Goal: Transaction & Acquisition: Book appointment/travel/reservation

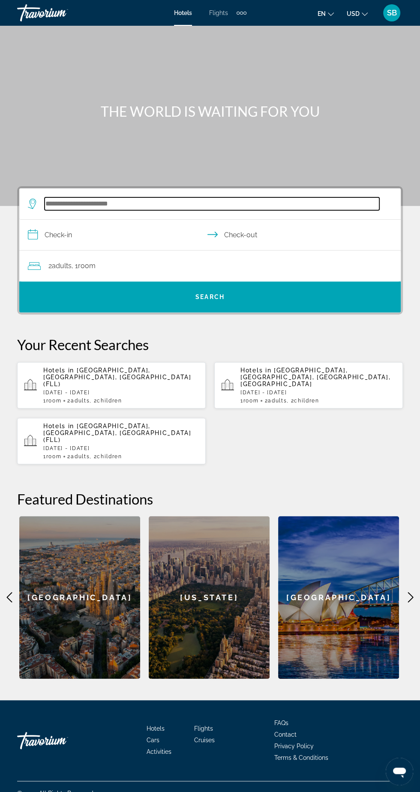
click at [76, 203] on input "Search hotel destination" at bounding box center [212, 203] width 335 height 13
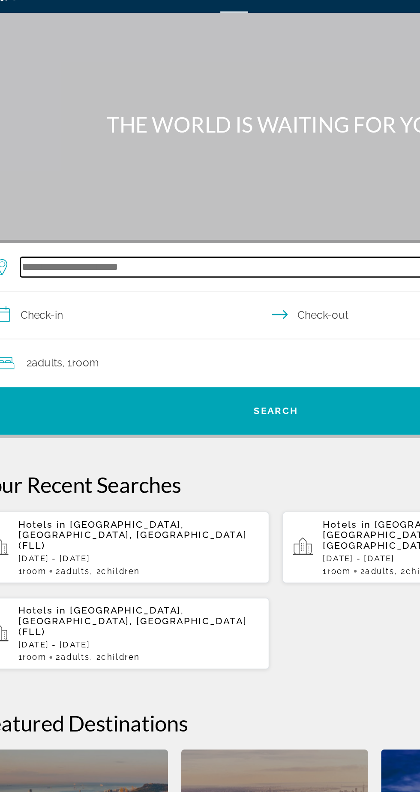
scroll to position [57, 0]
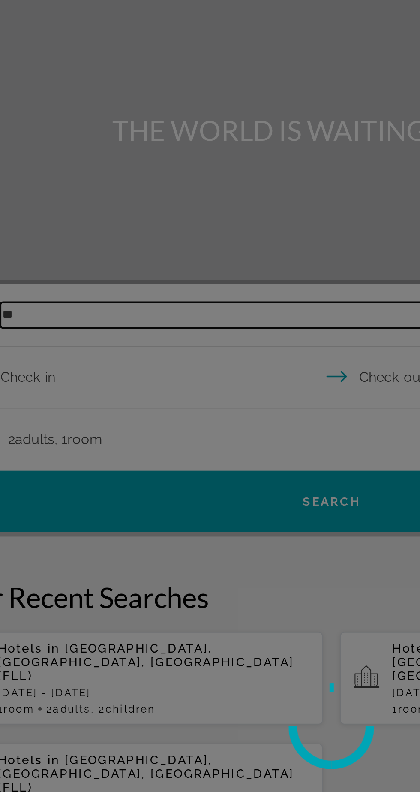
type input "*"
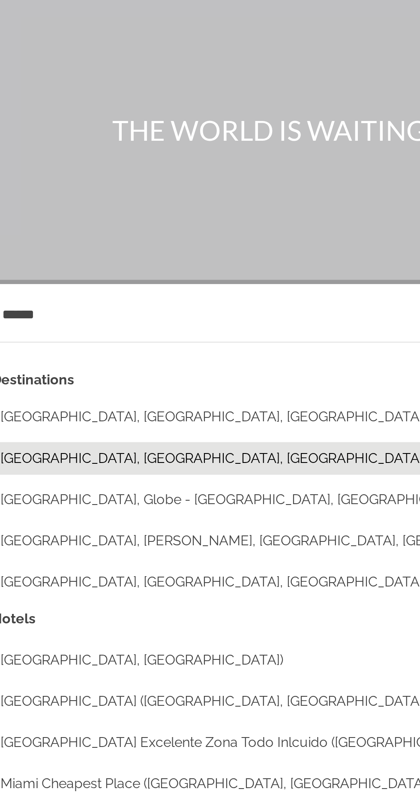
click at [67, 254] on button "[GEOGRAPHIC_DATA], [GEOGRAPHIC_DATA], [GEOGRAPHIC_DATA], [GEOGRAPHIC_DATA]" at bounding box center [216, 262] width 352 height 16
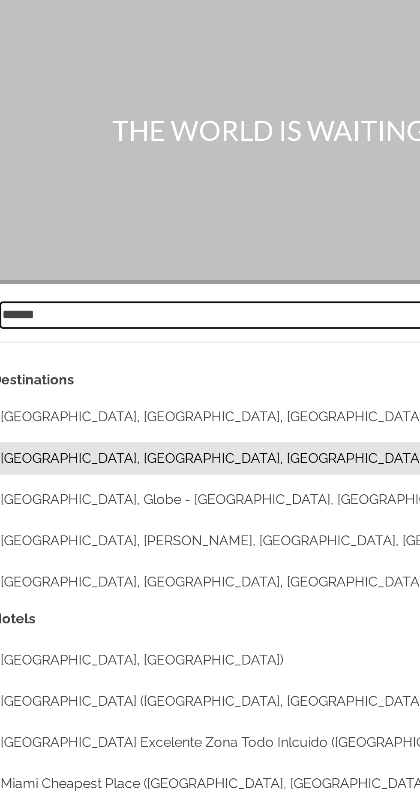
type input "**********"
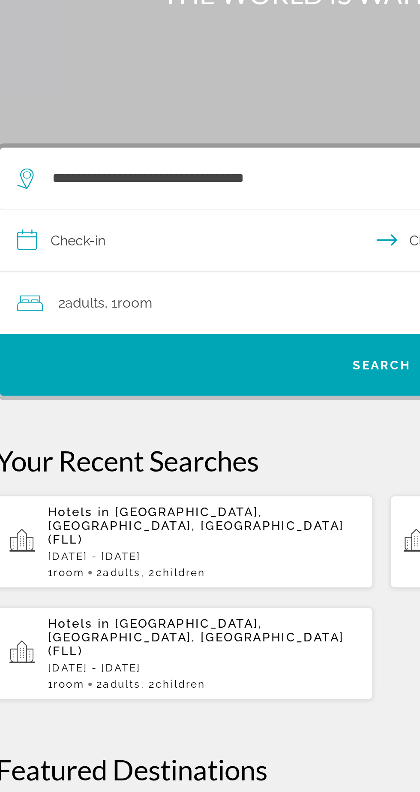
click at [65, 206] on input "**********" at bounding box center [211, 222] width 385 height 33
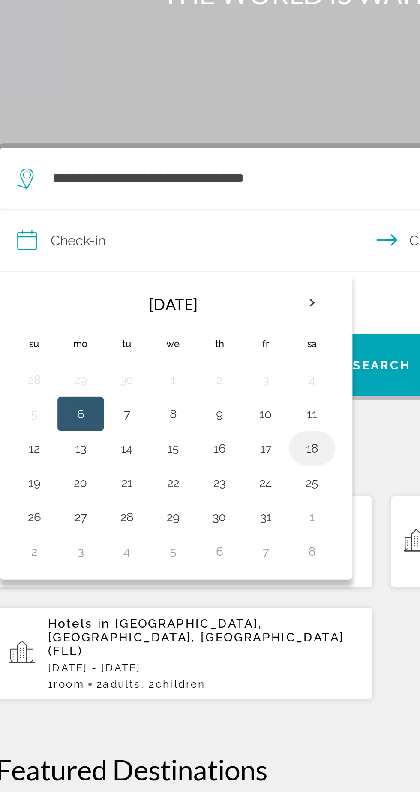
click at [177, 319] on button "18" at bounding box center [176, 325] width 14 height 12
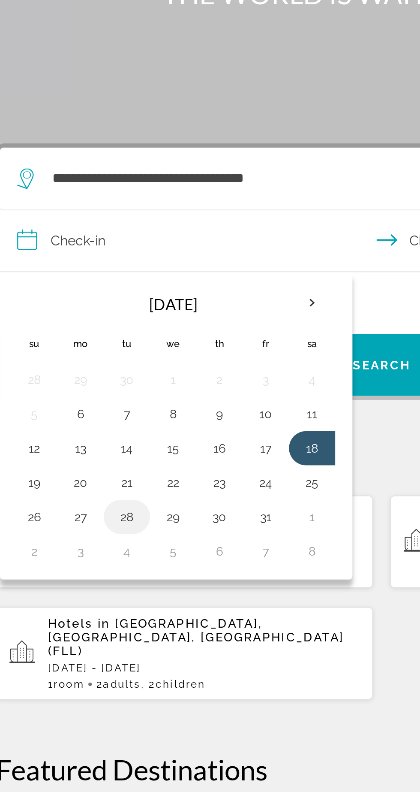
click at [86, 354] on button "28" at bounding box center [83, 360] width 14 height 12
type input "**********"
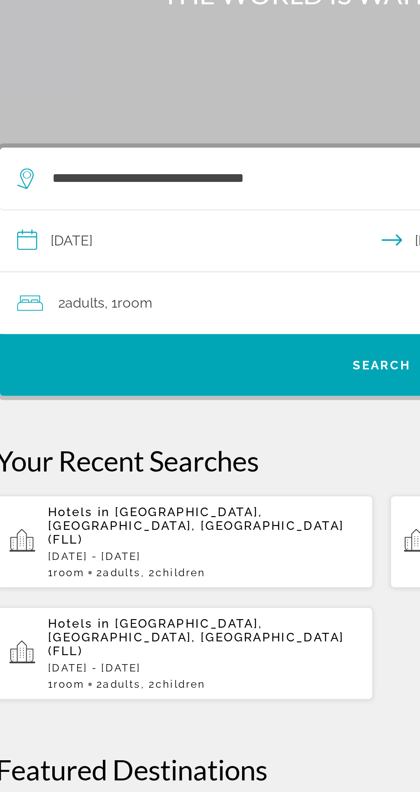
click at [118, 247] on div "2 Adult Adults , 1 Room rooms" at bounding box center [214, 253] width 373 height 12
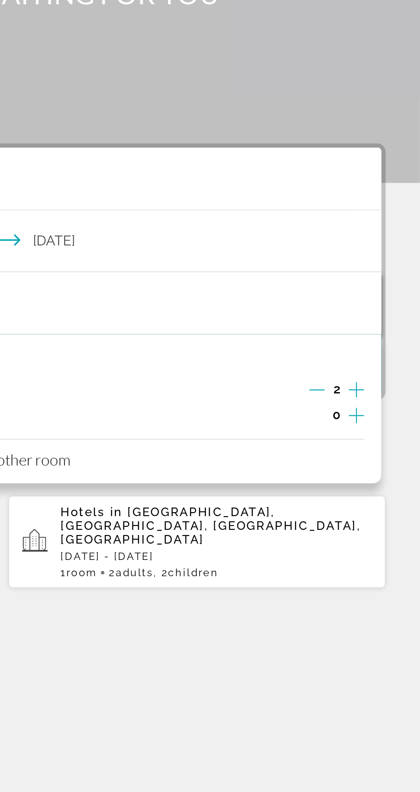
click at [387, 304] on icon "Increment children" at bounding box center [389, 309] width 8 height 10
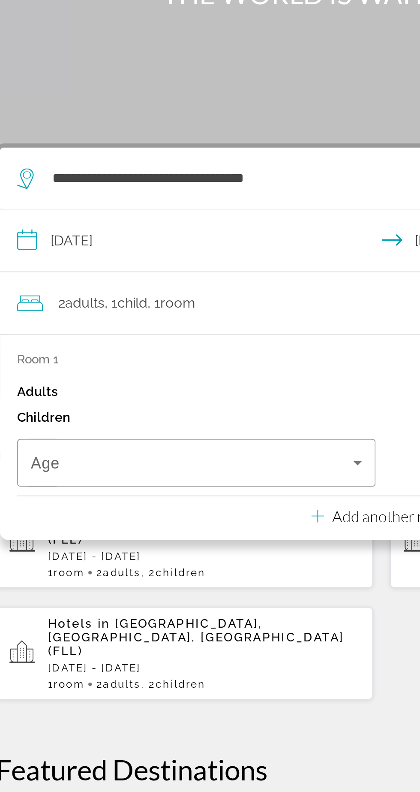
click at [201, 303] on div "Children 1" at bounding box center [210, 309] width 365 height 13
click at [166, 327] on span "Travelers: 2 adults, 1 child" at bounding box center [115, 332] width 161 height 10
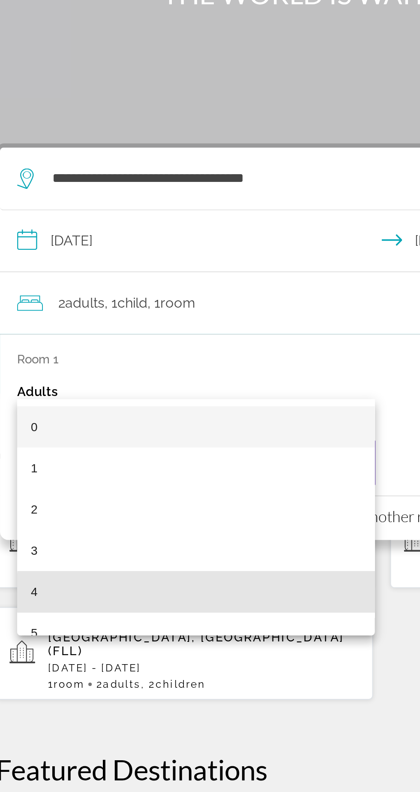
scroll to position [0, 0]
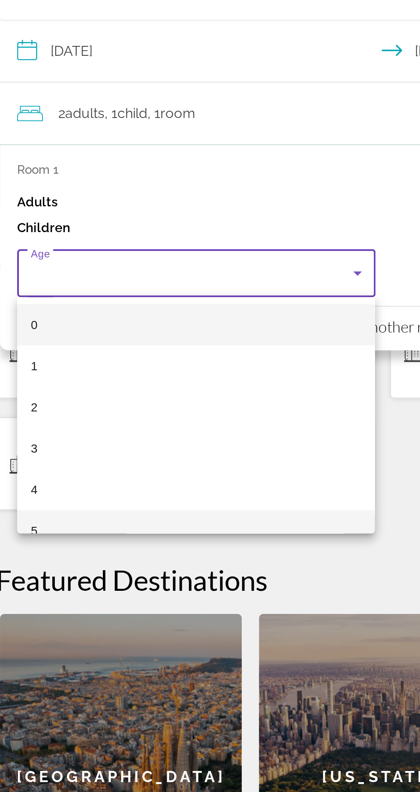
click at [134, 467] on mat-option "5" at bounding box center [117, 474] width 179 height 21
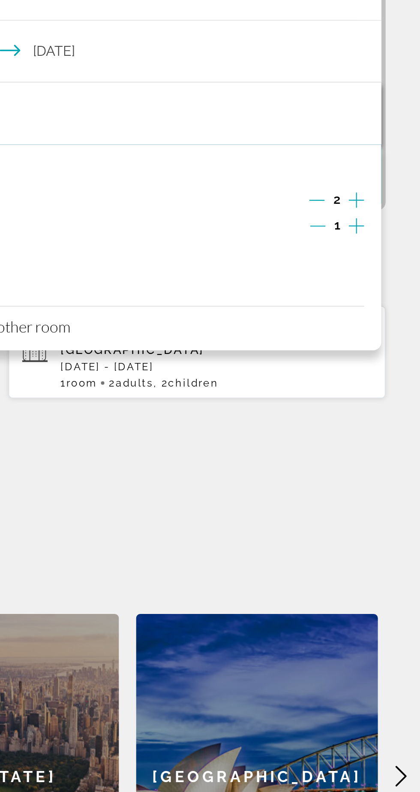
click at [391, 320] on icon "Increment children" at bounding box center [389, 322] width 8 height 10
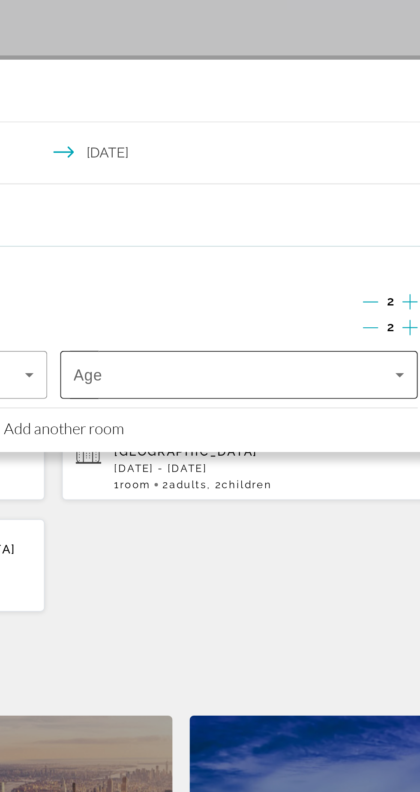
click at [332, 348] on span "Travelers: 2 adults, 2 children" at bounding box center [301, 346] width 161 height 10
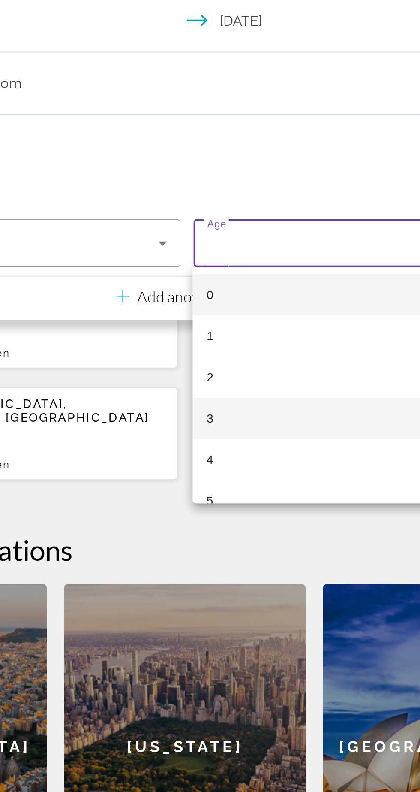
click at [272, 437] on mat-option "3" at bounding box center [302, 433] width 179 height 21
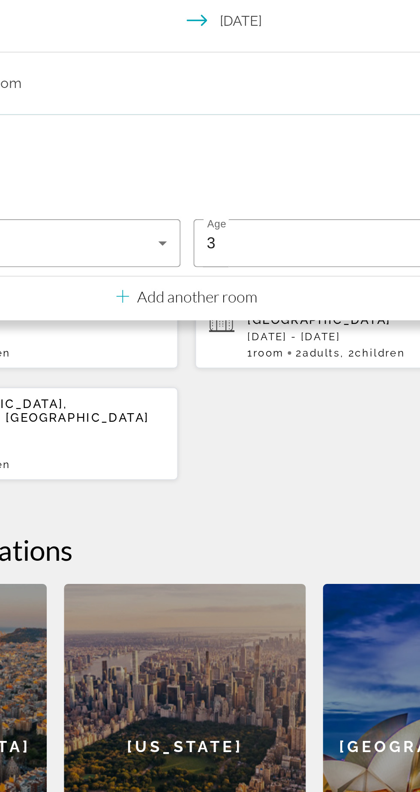
click at [261, 447] on div "Hotels in [GEOGRAPHIC_DATA], [GEOGRAPHIC_DATA], [GEOGRAPHIC_DATA] (FLL) [DATE] …" at bounding box center [210, 413] width 386 height 103
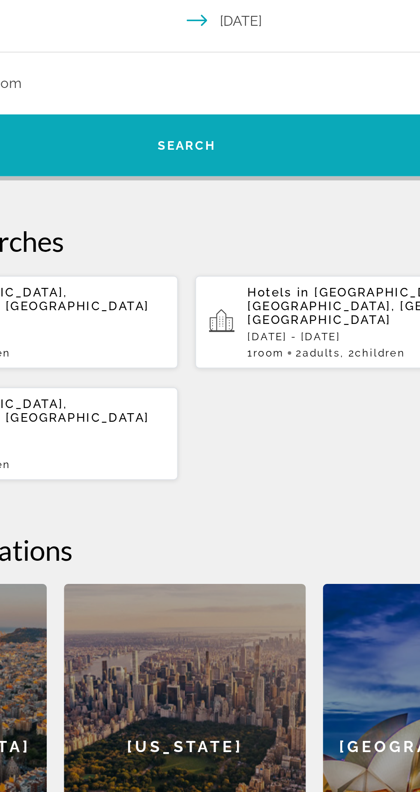
click at [263, 302] on span "Search" at bounding box center [210, 297] width 382 height 21
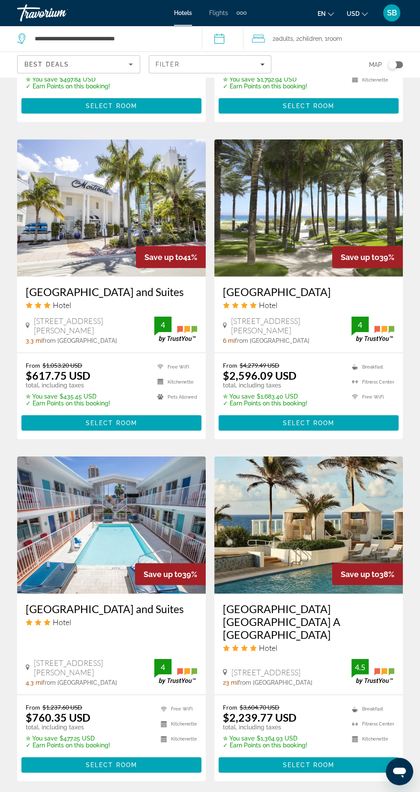
scroll to position [1336, 0]
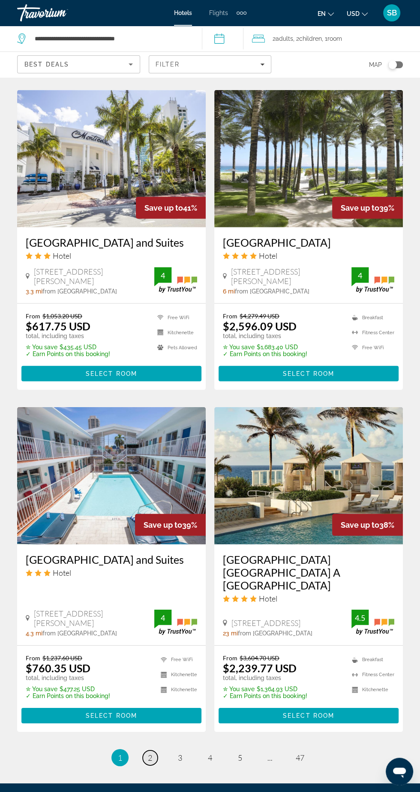
click at [150, 753] on span "2" at bounding box center [150, 757] width 4 height 9
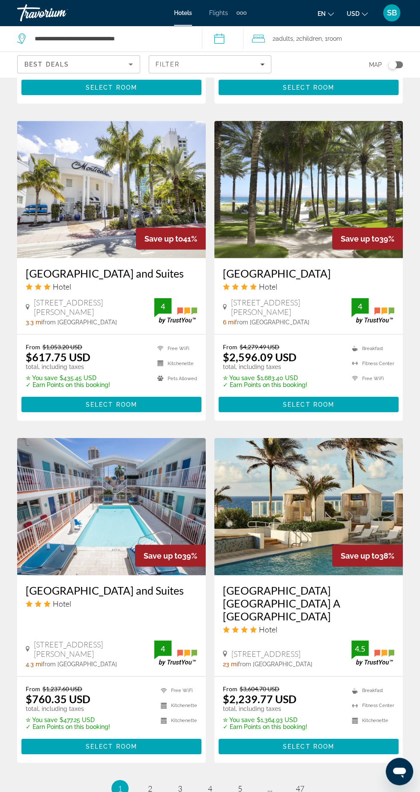
scroll to position [1305, 0]
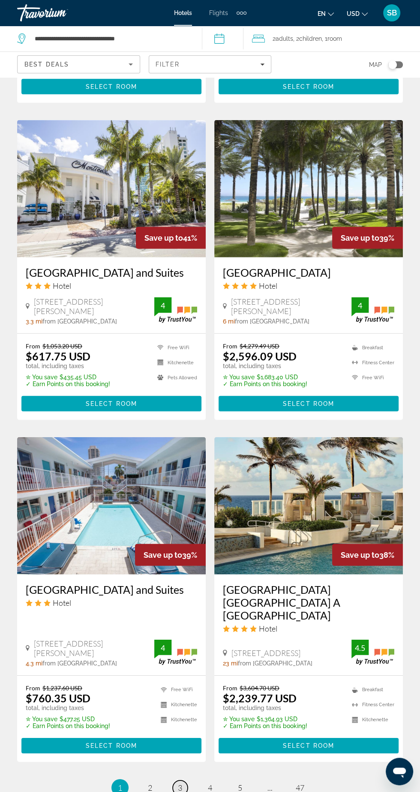
click at [176, 780] on link "page 3" at bounding box center [180, 787] width 15 height 15
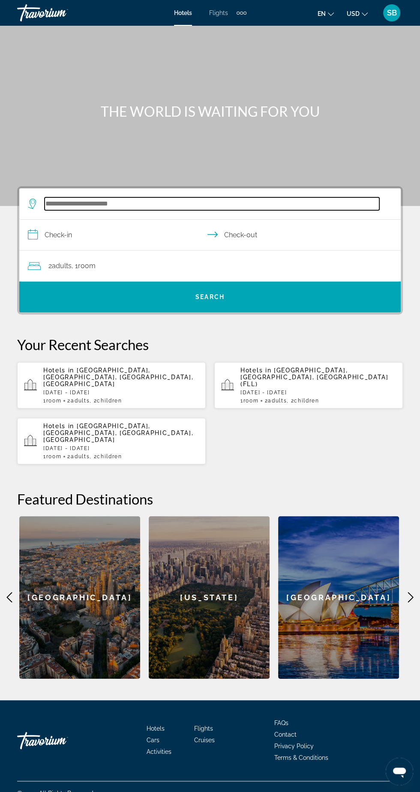
click at [81, 200] on input "Search hotel destination" at bounding box center [212, 203] width 335 height 13
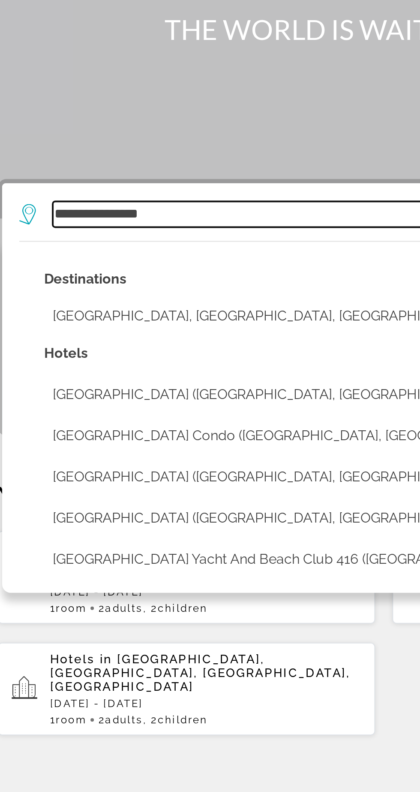
scroll to position [57, 0]
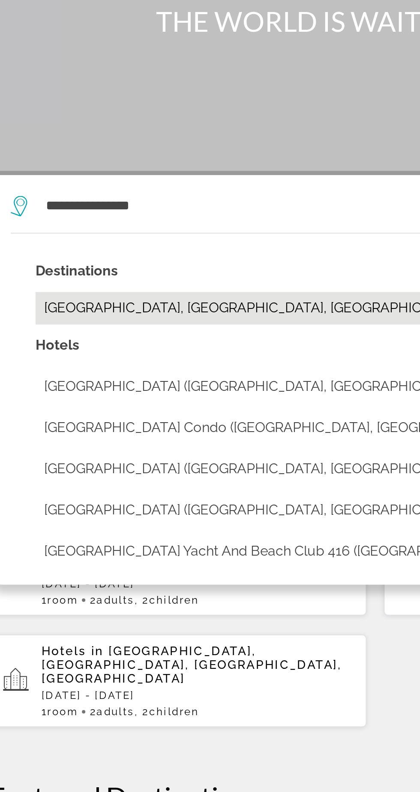
click at [69, 233] on button "[GEOGRAPHIC_DATA], [GEOGRAPHIC_DATA], [GEOGRAPHIC_DATA] (FLL)" at bounding box center [216, 241] width 352 height 16
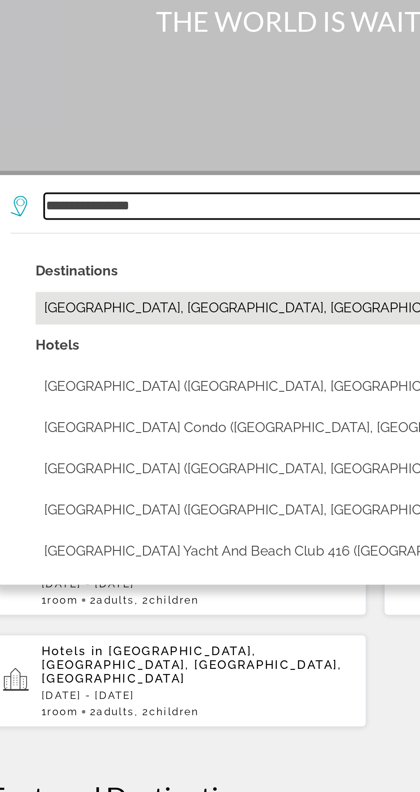
type input "**********"
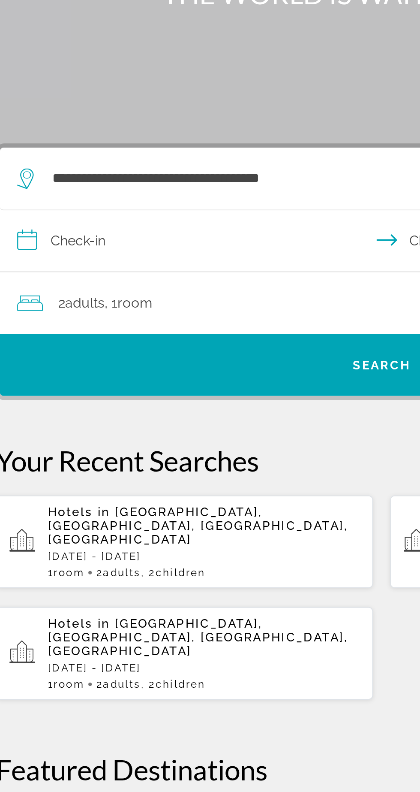
click at [54, 206] on input "**********" at bounding box center [211, 222] width 385 height 33
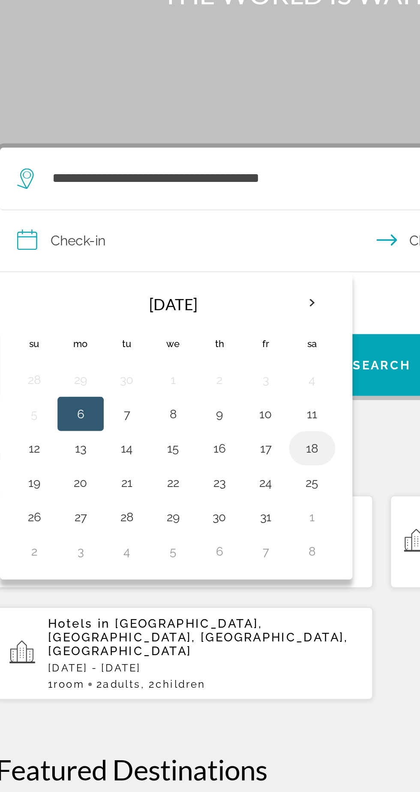
click at [179, 319] on button "18" at bounding box center [176, 325] width 14 height 12
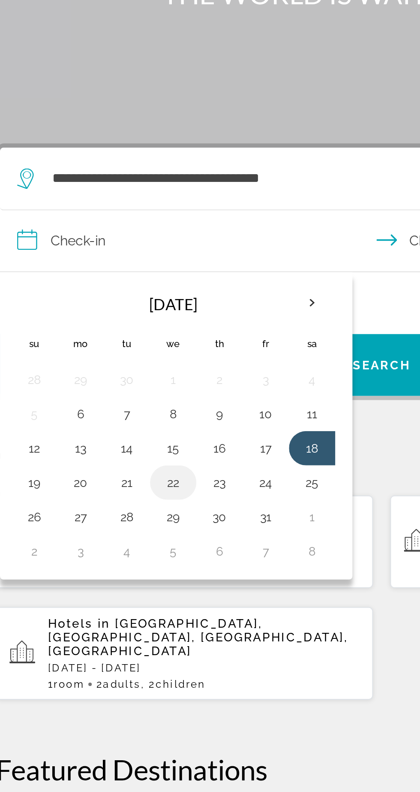
click at [95, 334] on td "22" at bounding box center [105, 342] width 23 height 17
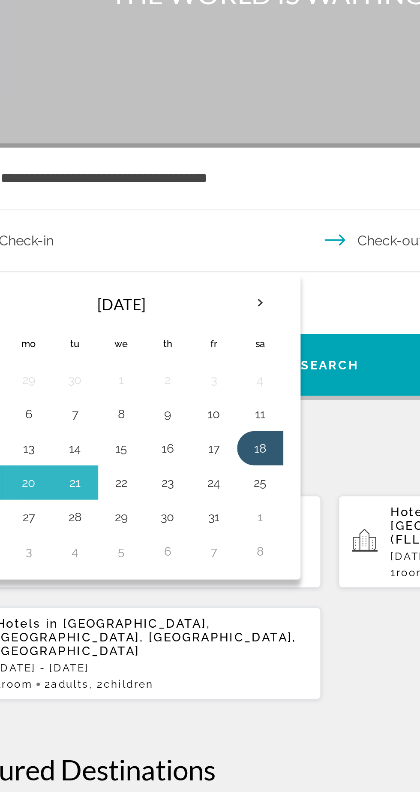
click at [225, 273] on div "**********" at bounding box center [210, 419] width 420 height 493
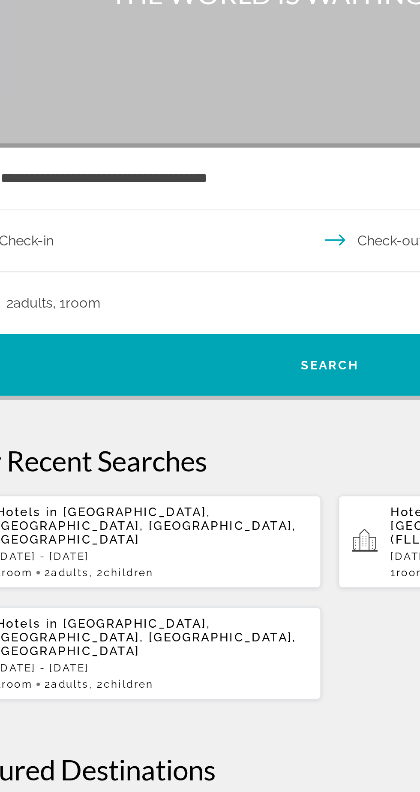
click at [97, 206] on input "**********" at bounding box center [211, 222] width 385 height 33
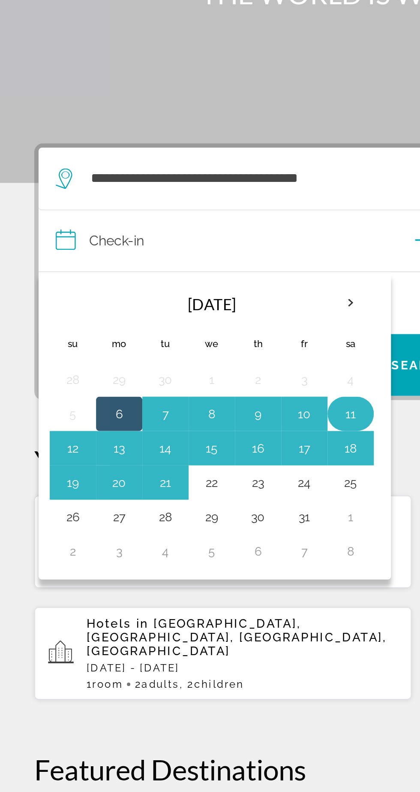
click at [175, 302] on button "11" at bounding box center [176, 308] width 14 height 12
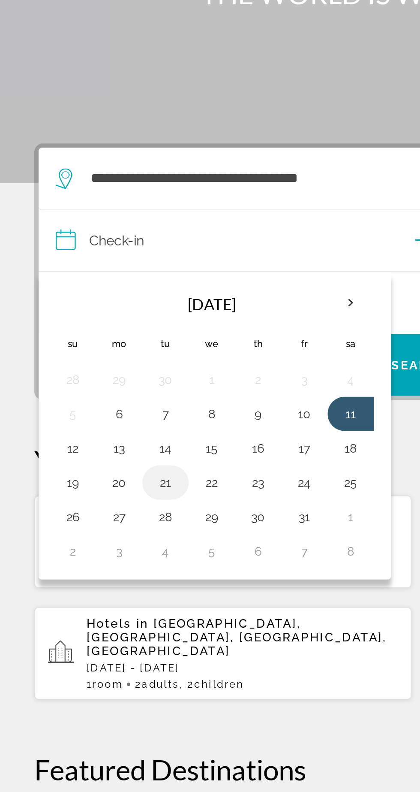
click at [83, 336] on button "21" at bounding box center [83, 342] width 14 height 12
type input "**********"
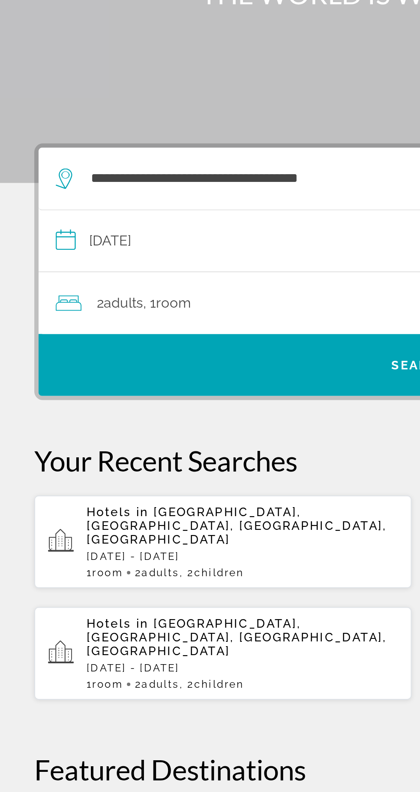
click at [92, 248] on span "Room" at bounding box center [87, 252] width 18 height 8
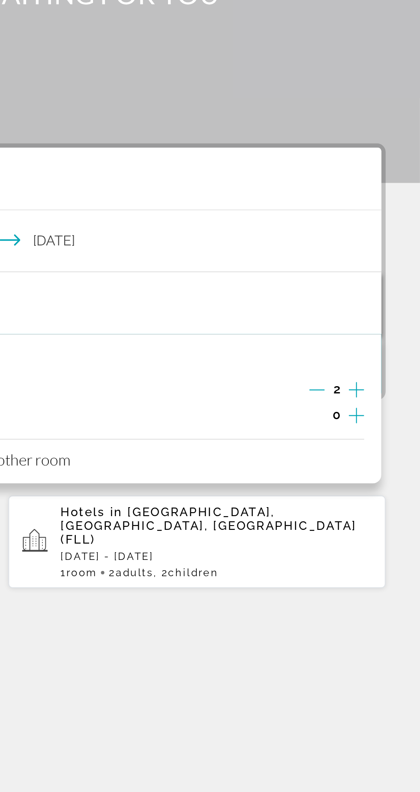
click at [389, 304] on icon "Increment children" at bounding box center [389, 309] width 8 height 10
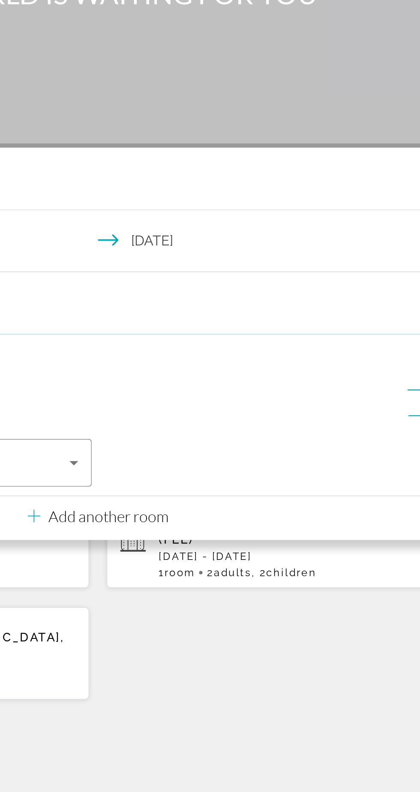
click at [301, 303] on div "Children 1" at bounding box center [210, 309] width 365 height 13
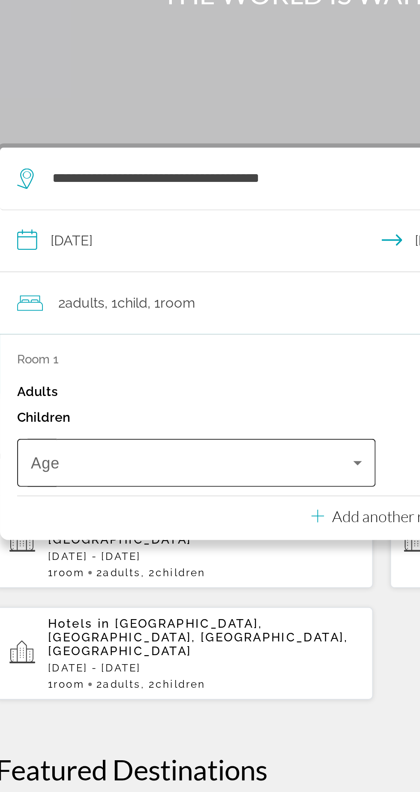
click at [148, 327] on span "Travelers: 2 adults, 1 child" at bounding box center [115, 332] width 161 height 10
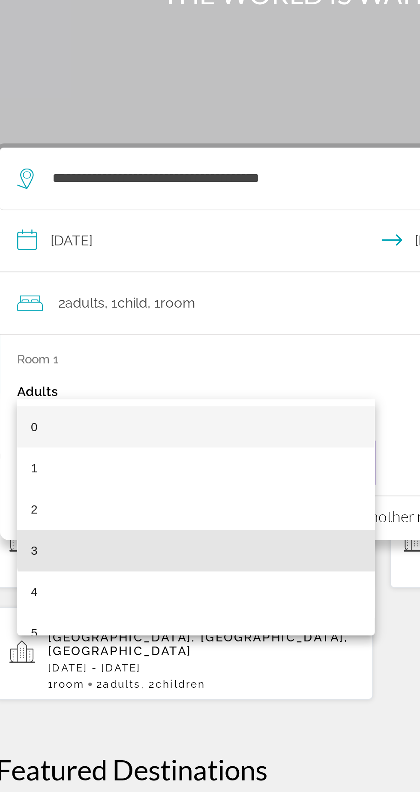
scroll to position [0, 0]
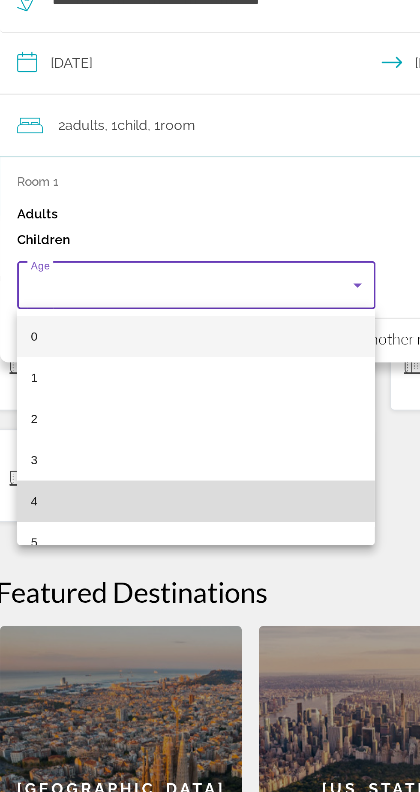
click at [138, 454] on mat-option "4" at bounding box center [117, 454] width 179 height 21
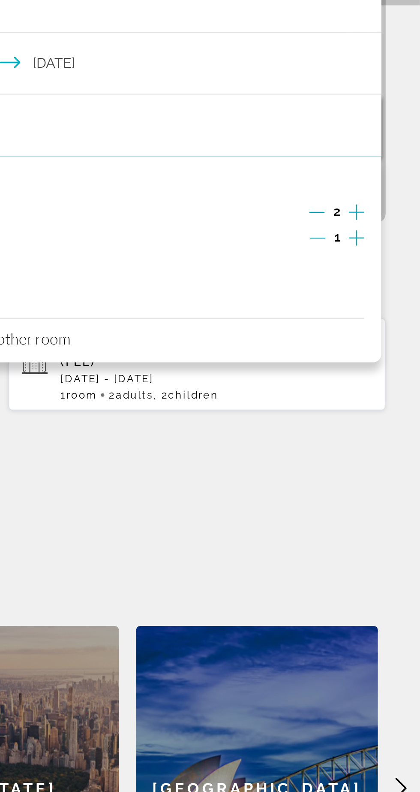
click at [389, 325] on icon "Increment children" at bounding box center [389, 322] width 8 height 10
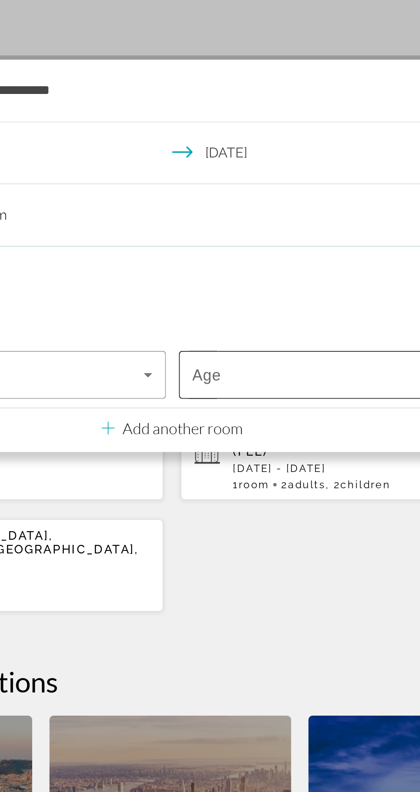
click at [280, 350] on span "Travelers: 2 adults, 2 children" at bounding box center [301, 346] width 161 height 10
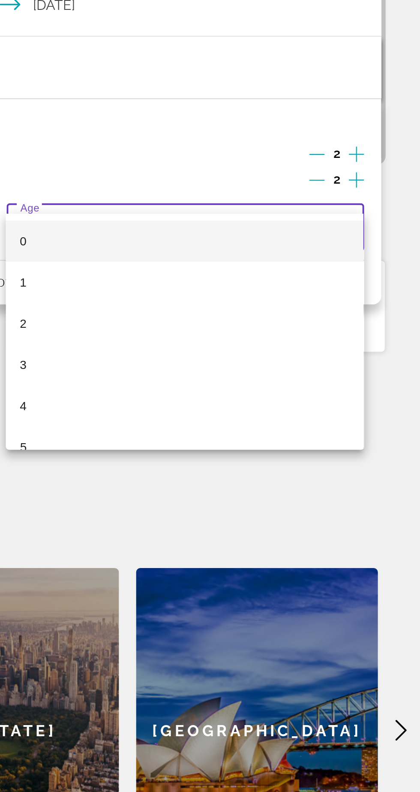
scroll to position [32, 0]
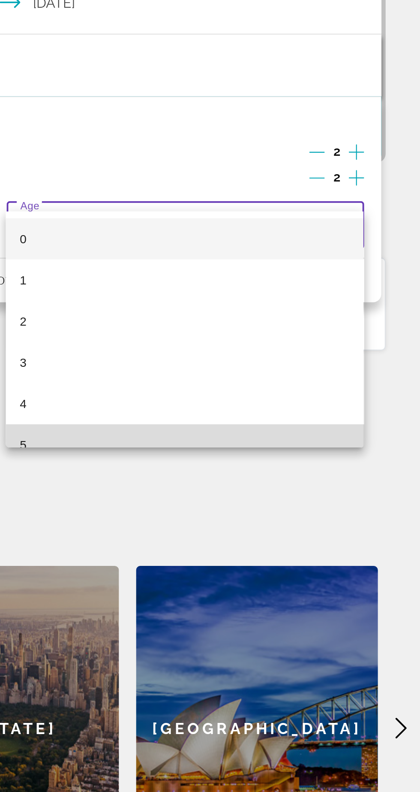
click at [352, 440] on mat-option "5" at bounding box center [302, 442] width 179 height 21
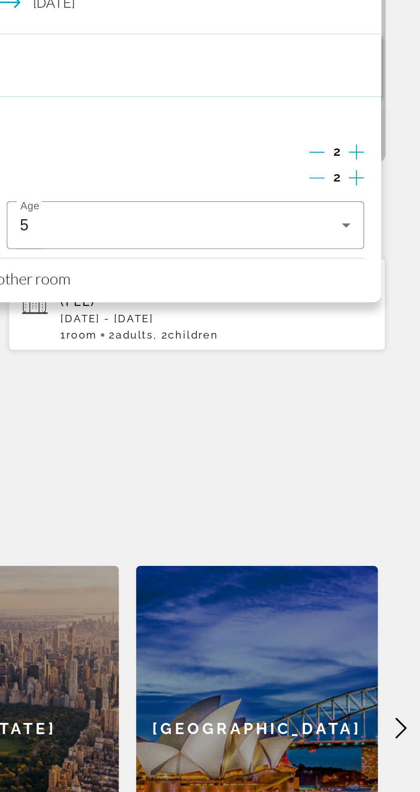
click at [374, 397] on div "Hotels in Miami Beach, Miami, FL, United States Sat, 18 Oct - Tue, 28 Oct 1 Roo…" at bounding box center [210, 399] width 386 height 103
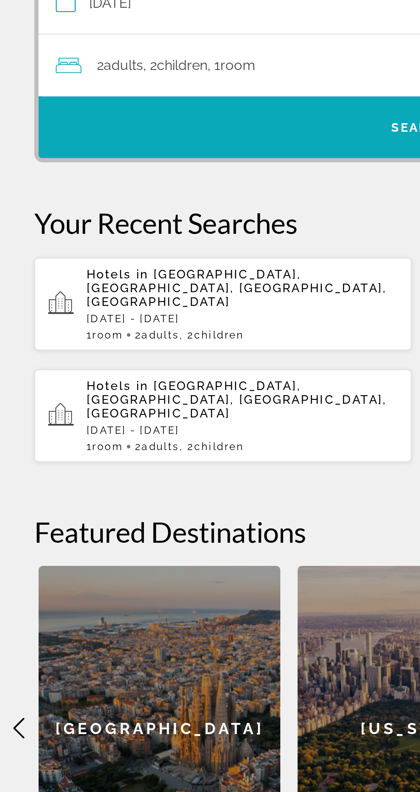
click at [172, 273] on span "Search" at bounding box center [210, 283] width 382 height 21
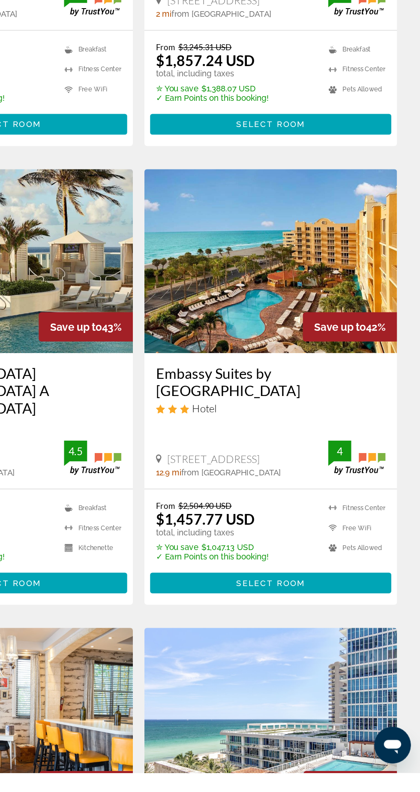
scroll to position [774, 0]
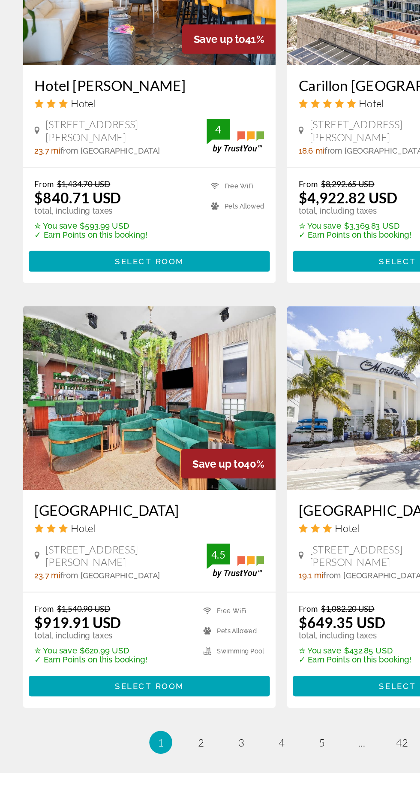
scroll to position [1323, 0]
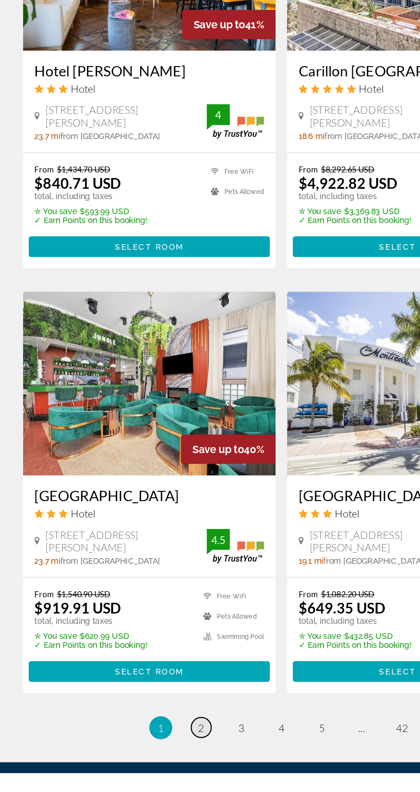
click at [149, 754] on span "2" at bounding box center [150, 758] width 4 height 9
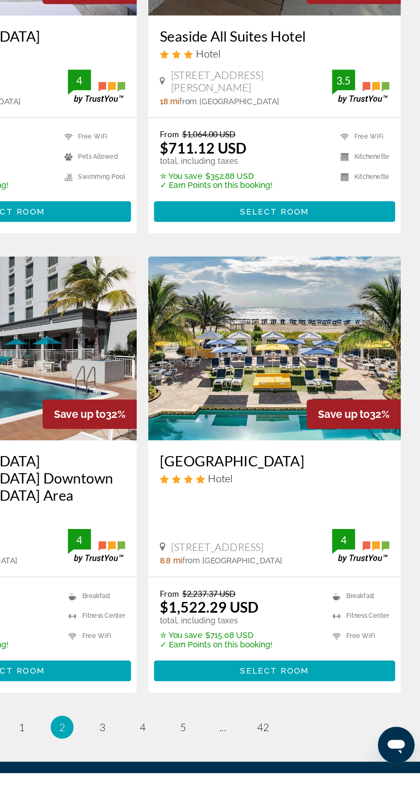
scroll to position [1348, 0]
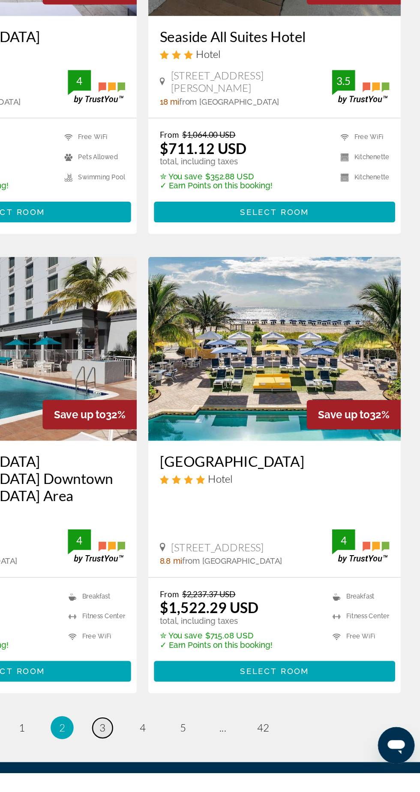
click at [180, 753] on span "3" at bounding box center [180, 757] width 4 height 9
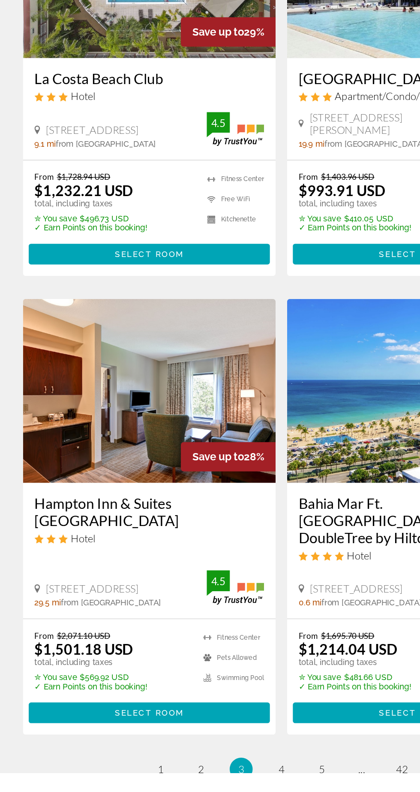
scroll to position [1300, 0]
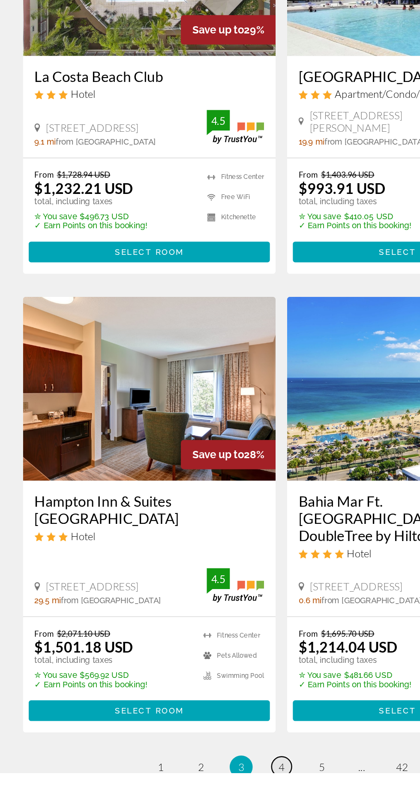
click at [211, 780] on link "page 4" at bounding box center [210, 787] width 15 height 15
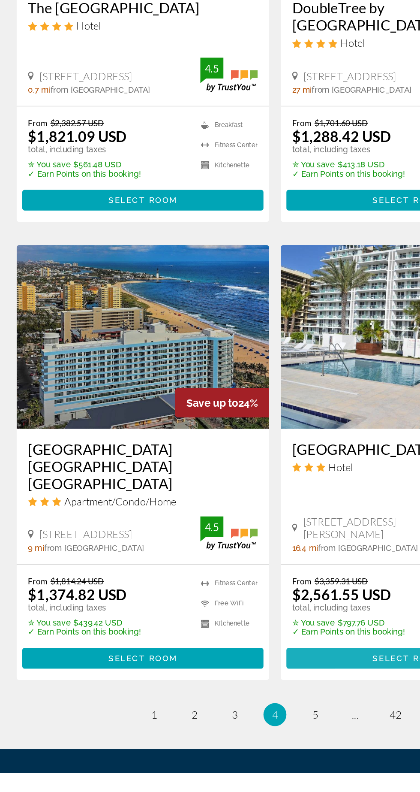
scroll to position [1332, 0]
